Goal: Ask a question: Seek information or help from site administrators or community

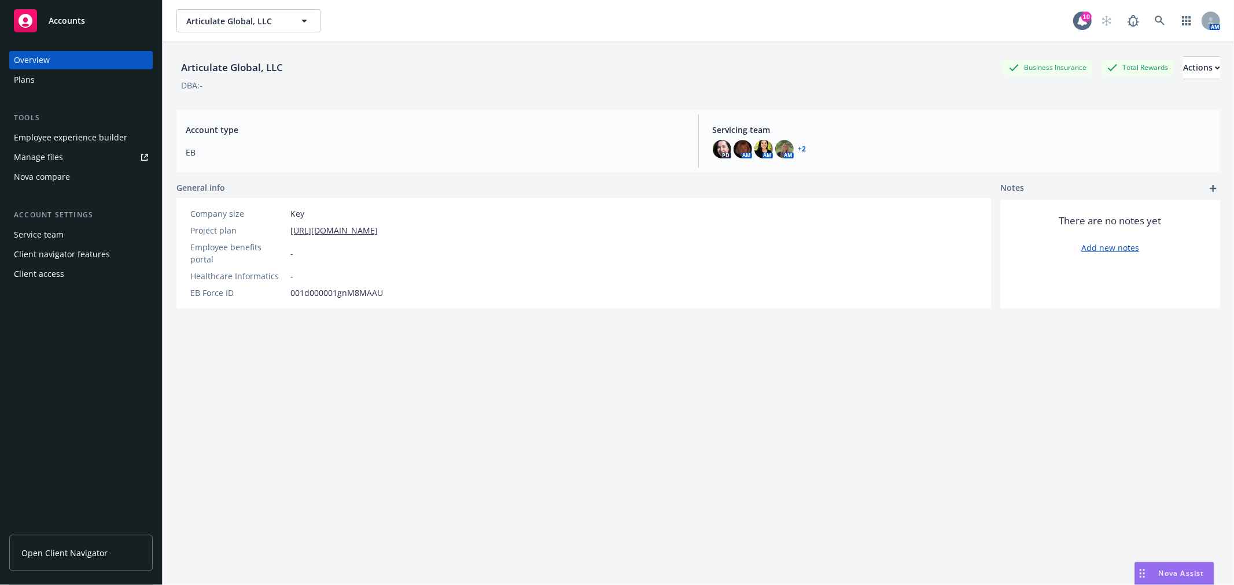
scroll to position [3586, 0]
click at [1176, 575] on span "Nova Assist" at bounding box center [1181, 574] width 46 height 10
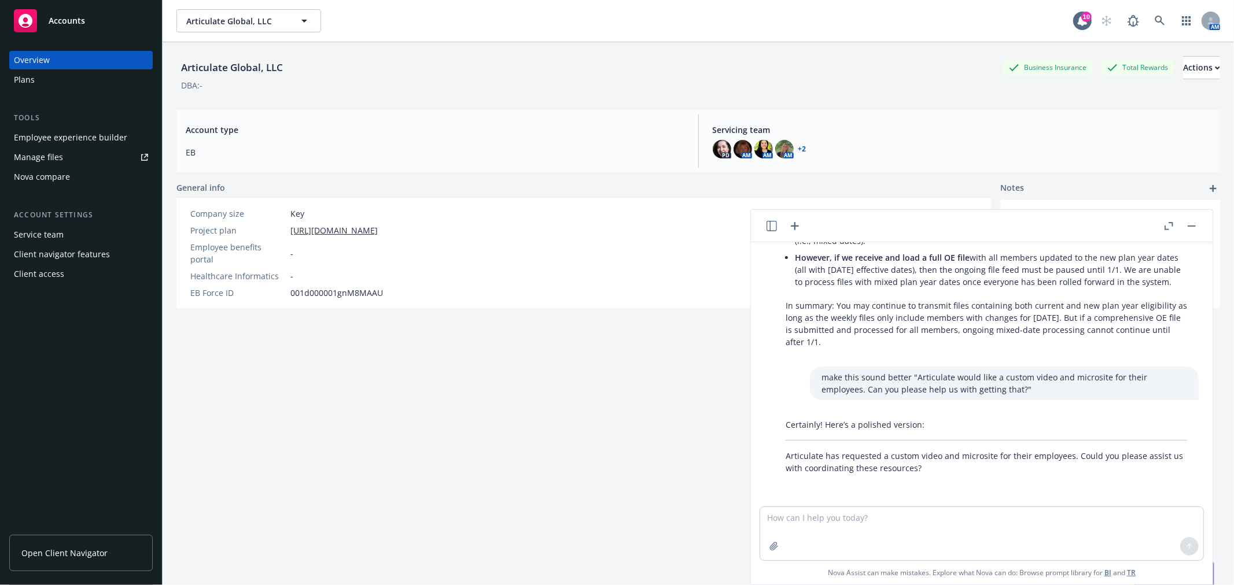
click at [781, 226] on div at bounding box center [783, 226] width 37 height 14
click at [791, 224] on icon "button" at bounding box center [795, 226] width 14 height 14
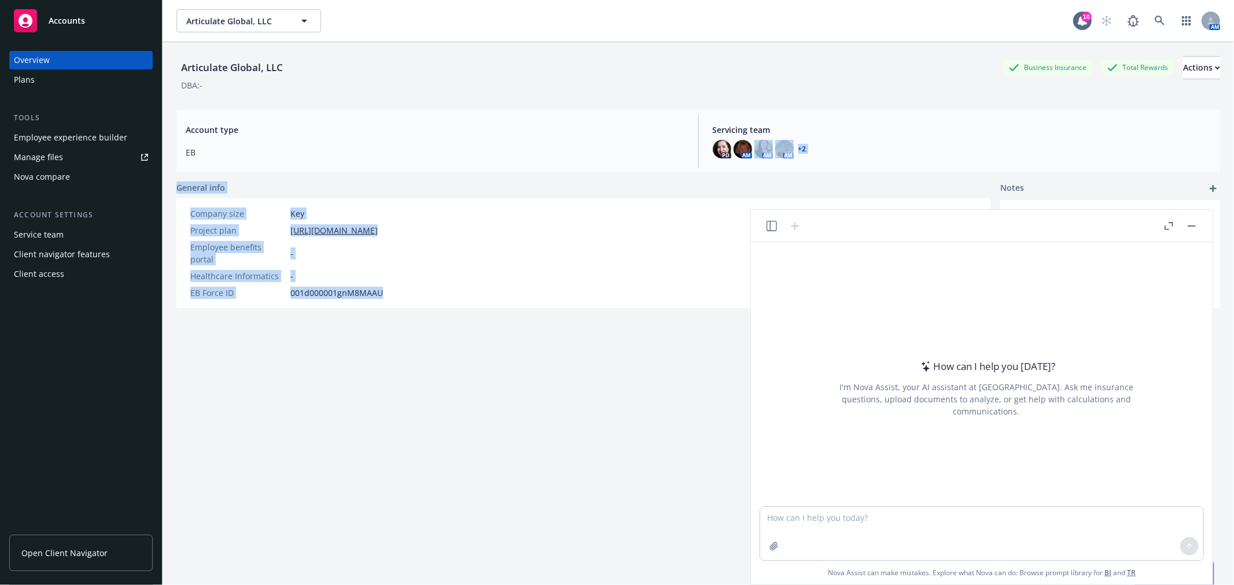
drag, startPoint x: 958, startPoint y: 615, endPoint x: 940, endPoint y: 492, distance: 124.6
click at [953, 553] on body "Accounts Overview Plans Tools Employee experience builder Manage files Nova com…" at bounding box center [617, 292] width 1234 height 585
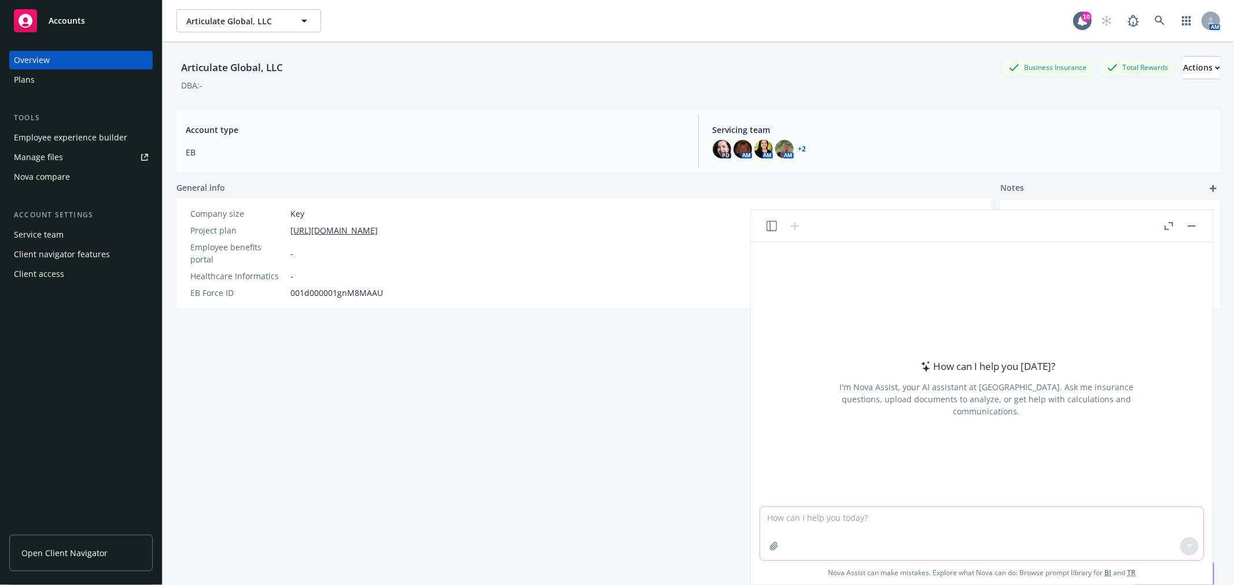
click at [933, 535] on textarea at bounding box center [981, 533] width 443 height 53
type textarea "I bought a basil plant from Whole Foods. It came in a pot but I would like to p…"
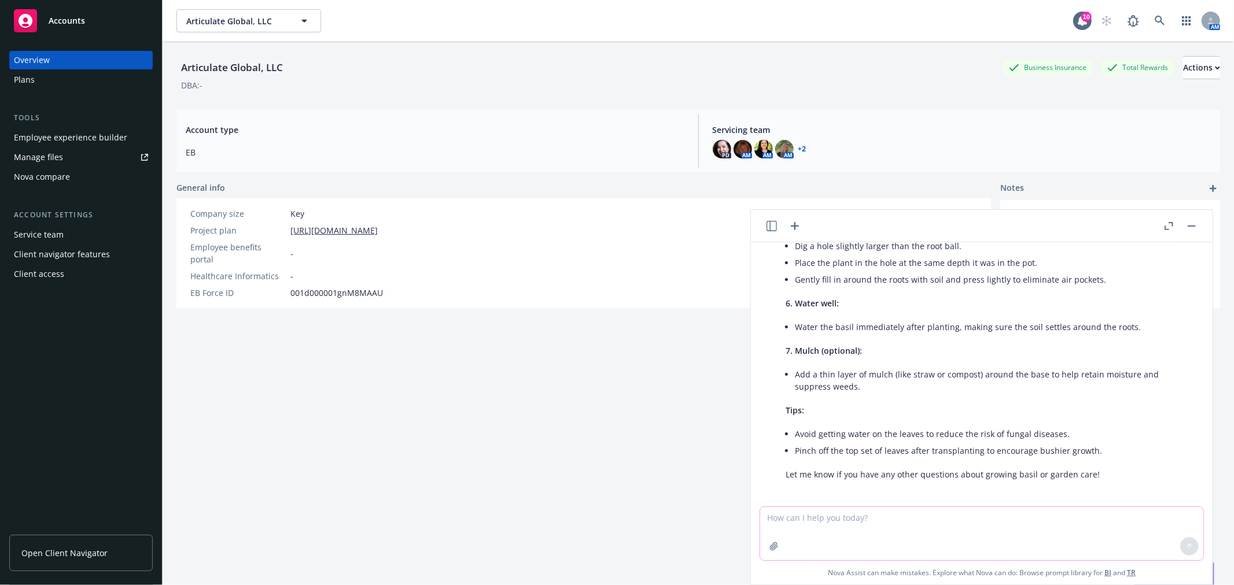
scroll to position [391, 0]
